Goal: Navigation & Orientation: Find specific page/section

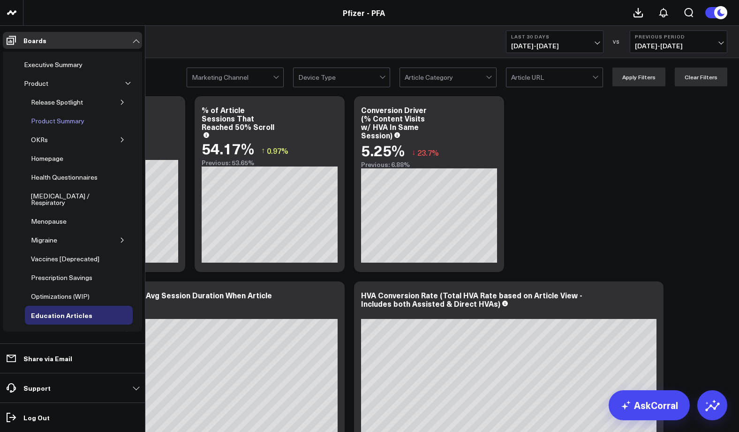
click at [48, 122] on div "Product Summary" at bounding box center [58, 120] width 58 height 11
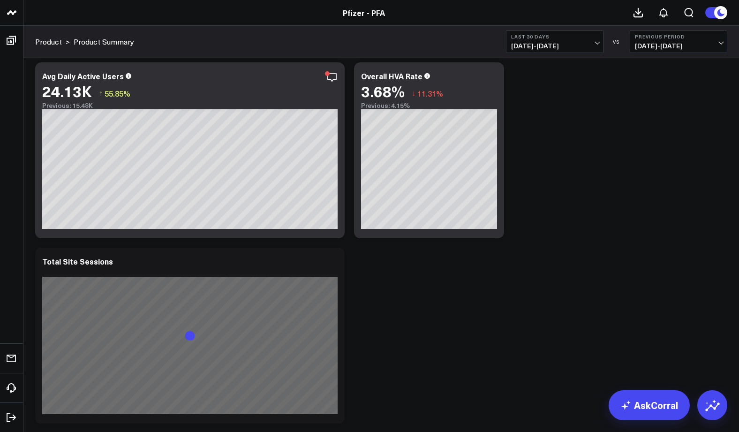
scroll to position [220, 0]
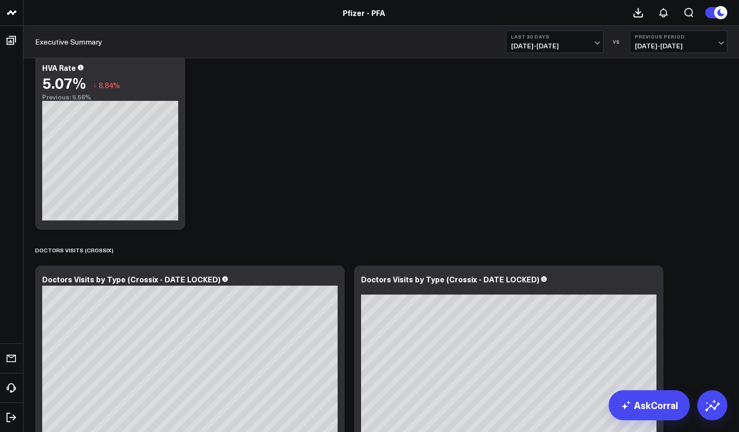
scroll to position [1956, 0]
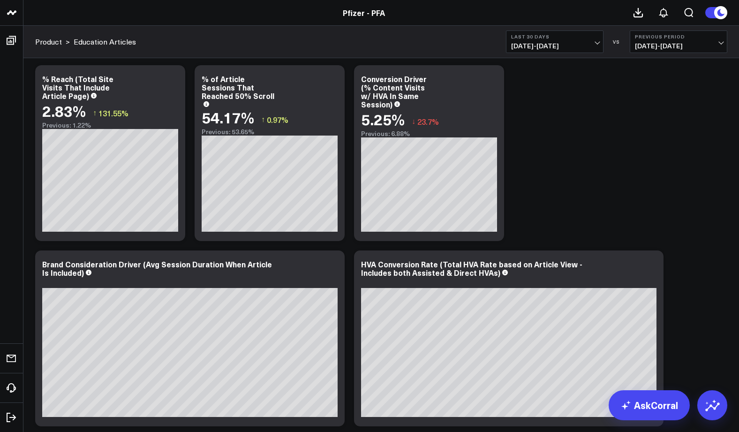
scroll to position [127, 0]
